Goal: Transaction & Acquisition: Purchase product/service

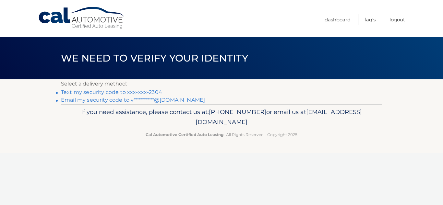
click at [110, 94] on link "Text my security code to xxx-xxx-2304" at bounding box center [111, 92] width 101 height 6
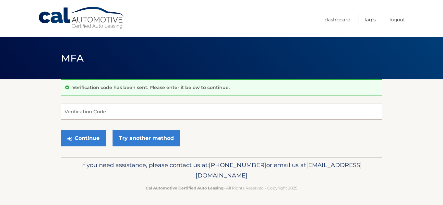
click at [120, 116] on input "Verification Code" at bounding box center [221, 112] width 321 height 16
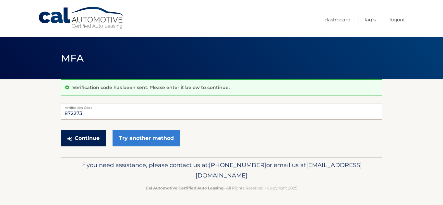
type input "872273"
click at [98, 139] on button "Continue" at bounding box center [83, 138] width 45 height 16
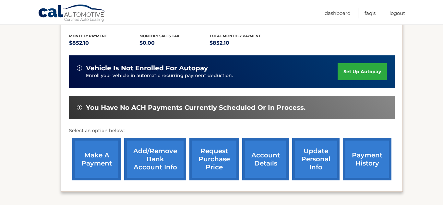
scroll to position [143, 0]
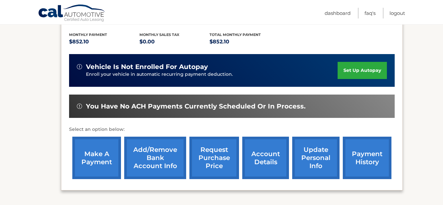
click at [104, 161] on link "make a payment" at bounding box center [96, 158] width 49 height 42
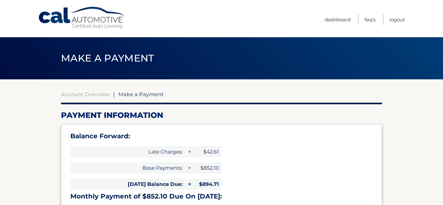
select select "MmFjMjkyOGMtYzE5OC00ZWMyLTk1MmUtMjVjZmRiNDU1YzI3"
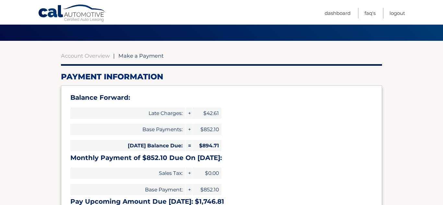
click at [72, 175] on span "Sales Tax:" at bounding box center [127, 173] width 115 height 11
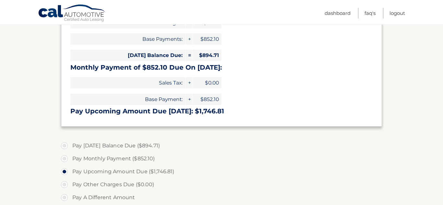
scroll to position [130, 0]
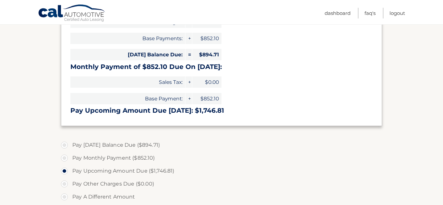
click at [62, 143] on label "Pay Today's Balance Due ($894.71)" at bounding box center [221, 145] width 321 height 13
click at [64, 143] on input "Pay Today's Balance Due ($894.71)" at bounding box center [67, 144] width 6 height 10
radio input "true"
type input "894.71"
click at [0, 174] on section "Account Overview | Make a Payment Payment Information Balance Forward: Late Cha…" at bounding box center [221, 139] width 443 height 379
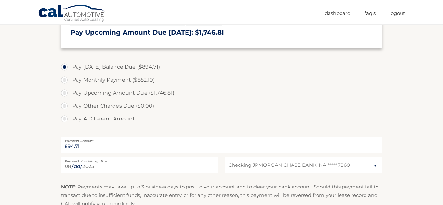
scroll to position [221, 0]
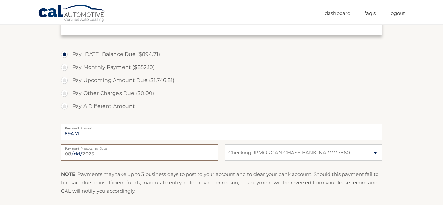
click at [147, 157] on input "2025-08-26" at bounding box center [139, 153] width 157 height 16
type input "2025-08-29"
click at [0, 148] on section "Account Overview | Make a Payment Payment Information Balance Forward: Late Cha…" at bounding box center [221, 48] width 443 height 379
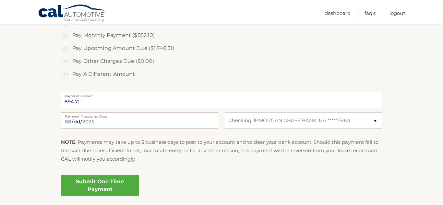
scroll to position [260, 0]
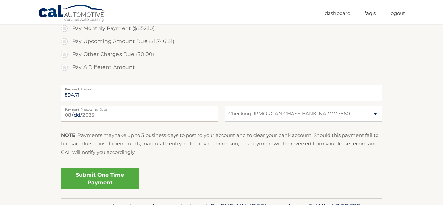
click at [81, 175] on link "Submit One Time Payment" at bounding box center [100, 179] width 78 height 21
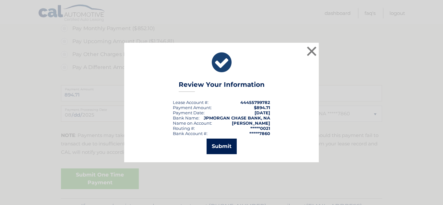
click at [214, 152] on button "Submit" at bounding box center [222, 147] width 30 height 16
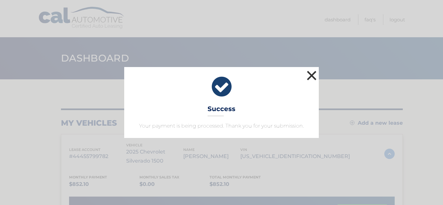
click at [312, 74] on button "×" at bounding box center [311, 75] width 13 height 13
